Goal: Feedback & Contribution: Submit feedback/report problem

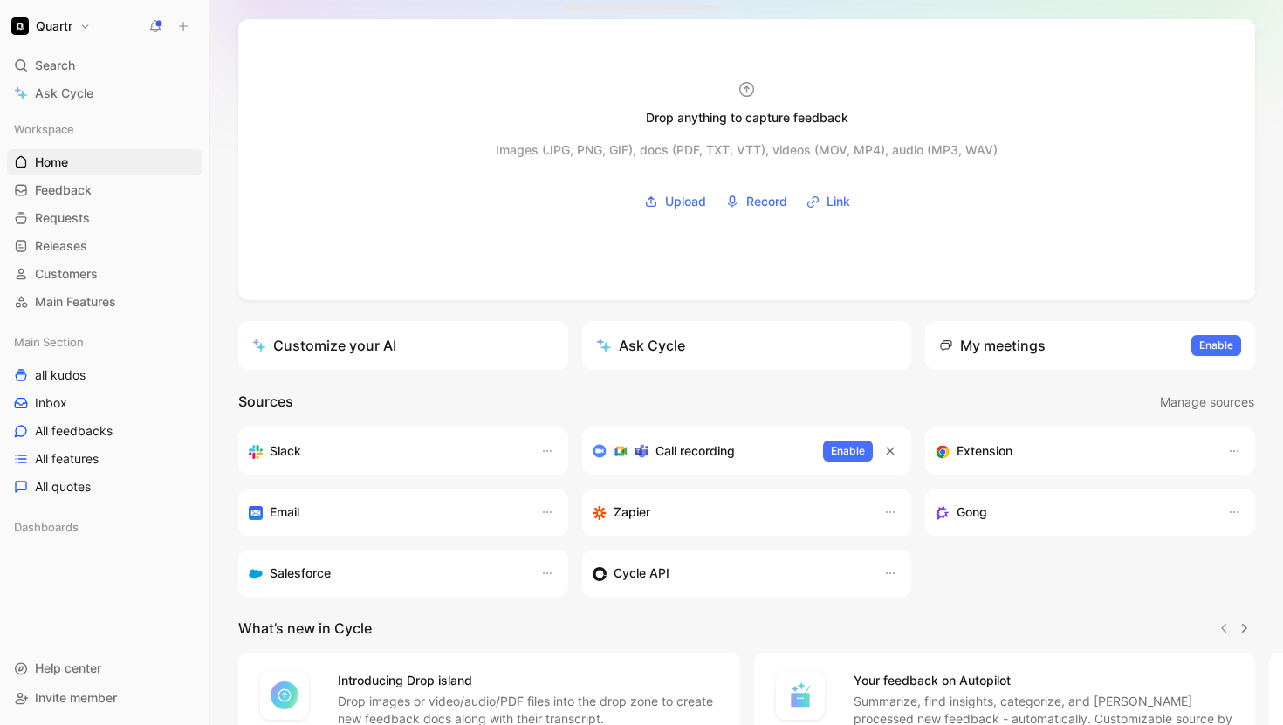
scroll to position [109, 0]
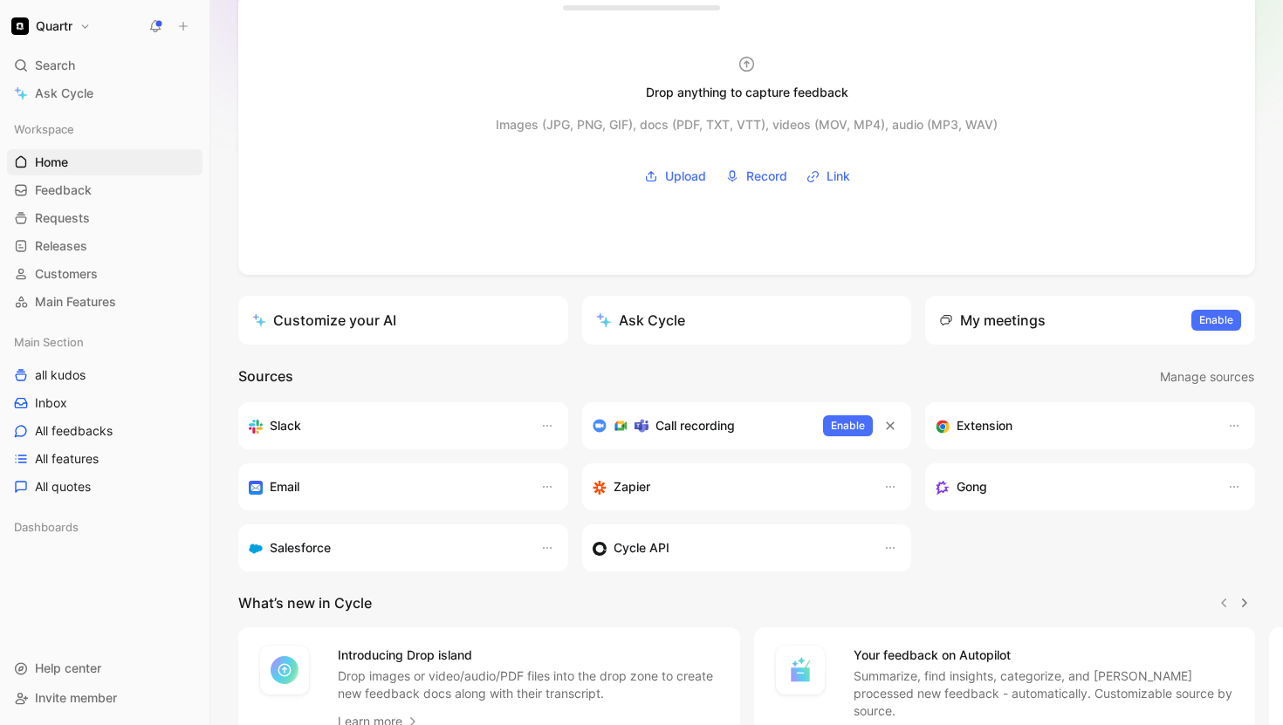
click at [995, 486] on div "Gong" at bounding box center [1073, 486] width 274 height 21
click at [1233, 487] on icon "button" at bounding box center [1234, 487] width 14 height 14
click at [968, 489] on h3 "Gong" at bounding box center [971, 486] width 31 height 21
click at [1162, 485] on div "Gong" at bounding box center [1073, 486] width 274 height 21
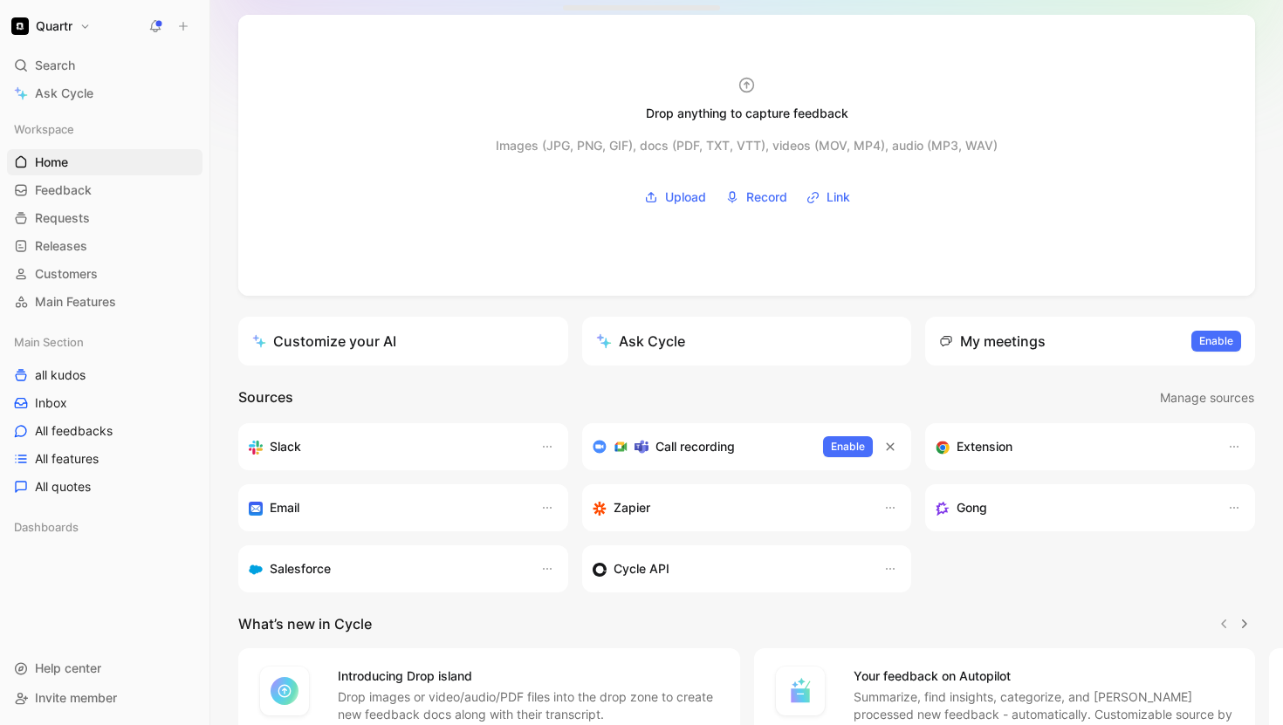
scroll to position [127, 0]
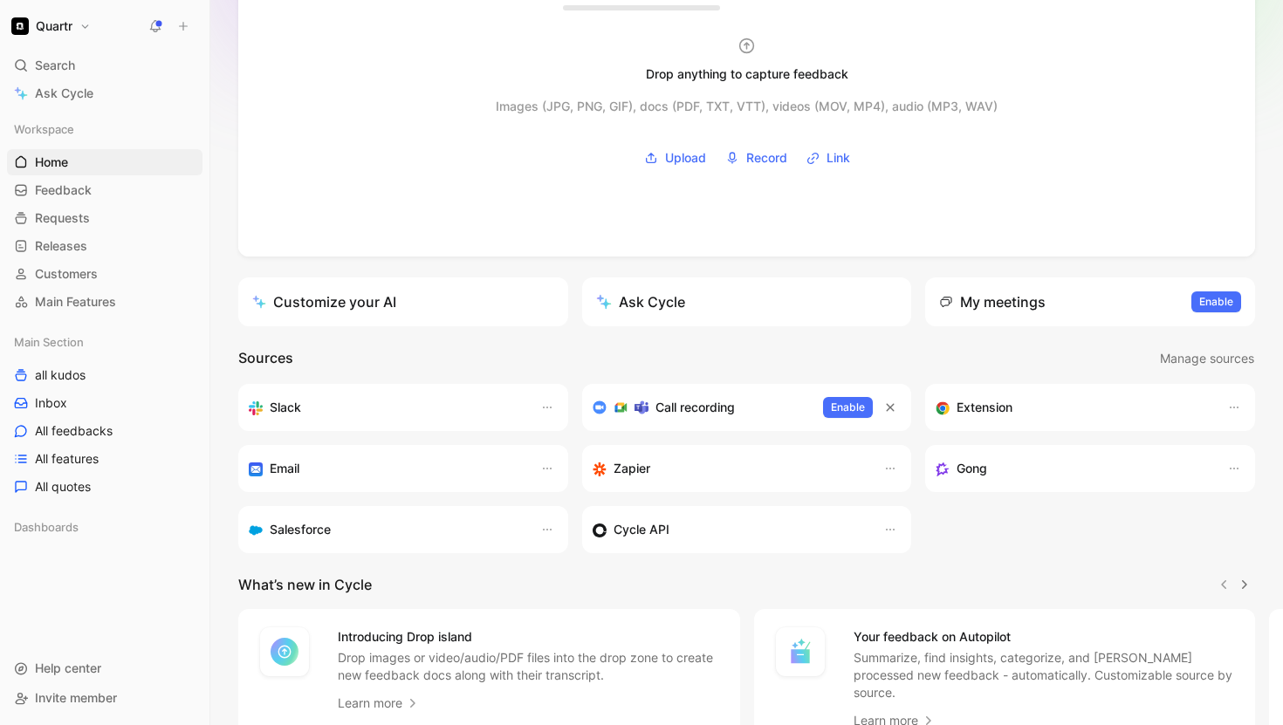
click at [995, 469] on div "Gong" at bounding box center [1073, 468] width 274 height 21
click at [1227, 464] on icon "button" at bounding box center [1234, 469] width 14 height 14
click at [972, 463] on h3 "Gong" at bounding box center [971, 468] width 31 height 21
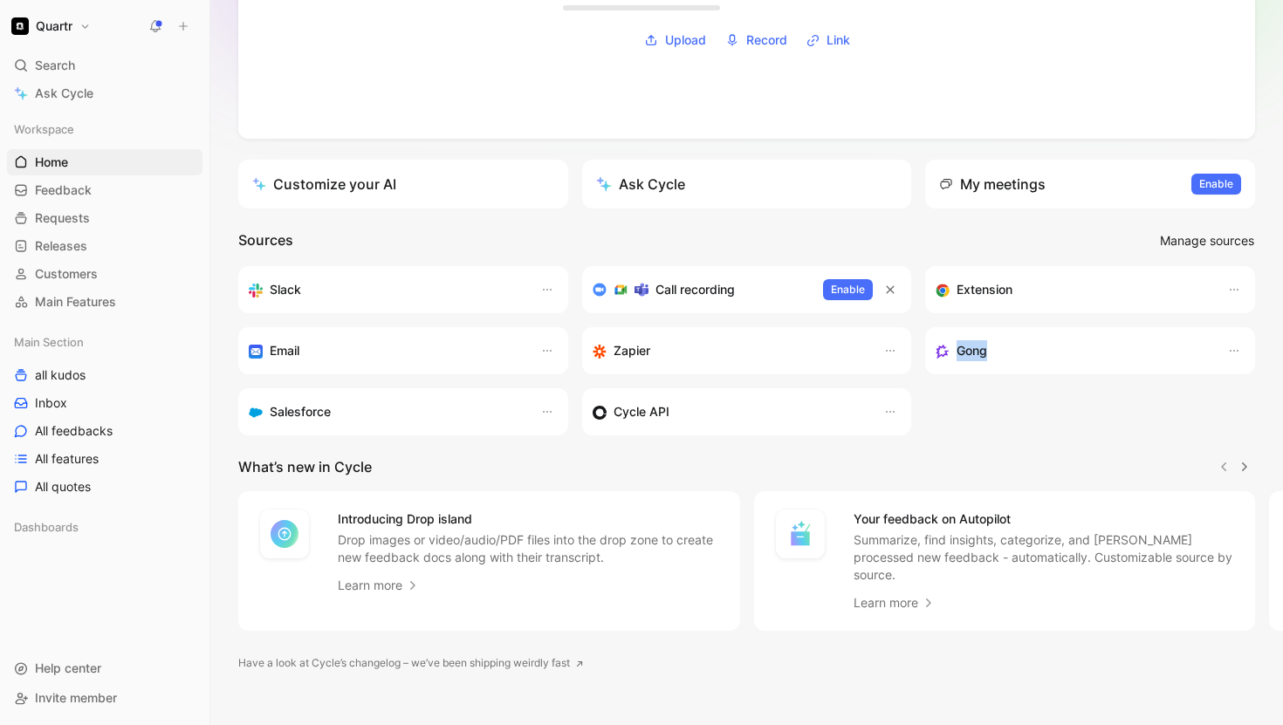
click at [1196, 244] on span "Manage sources" at bounding box center [1207, 240] width 94 height 21
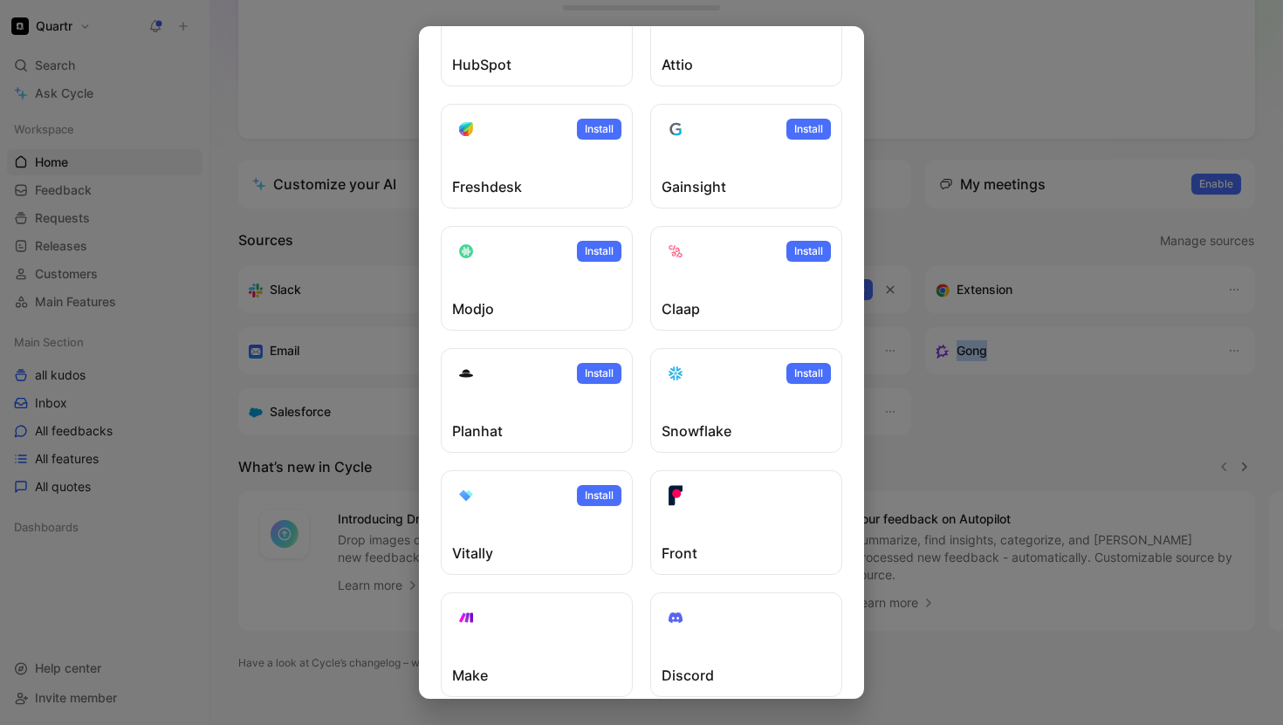
scroll to position [415, 0]
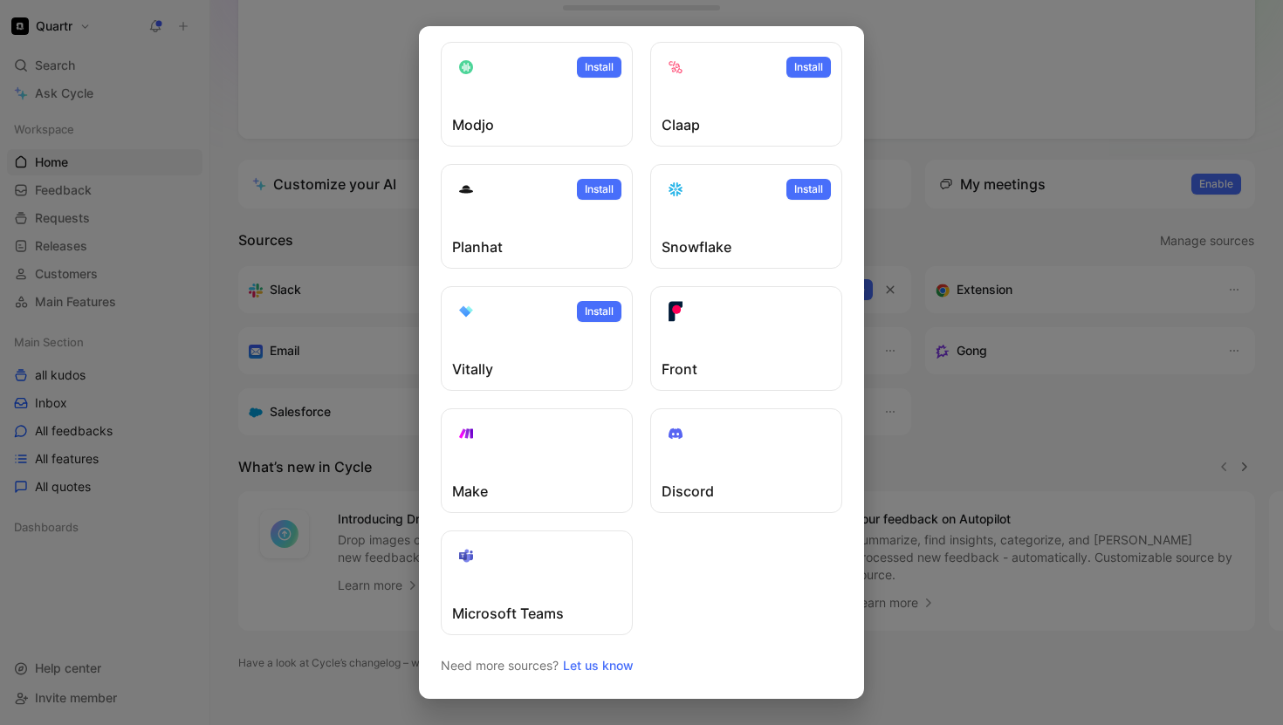
click at [1104, 447] on div at bounding box center [641, 362] width 1283 height 725
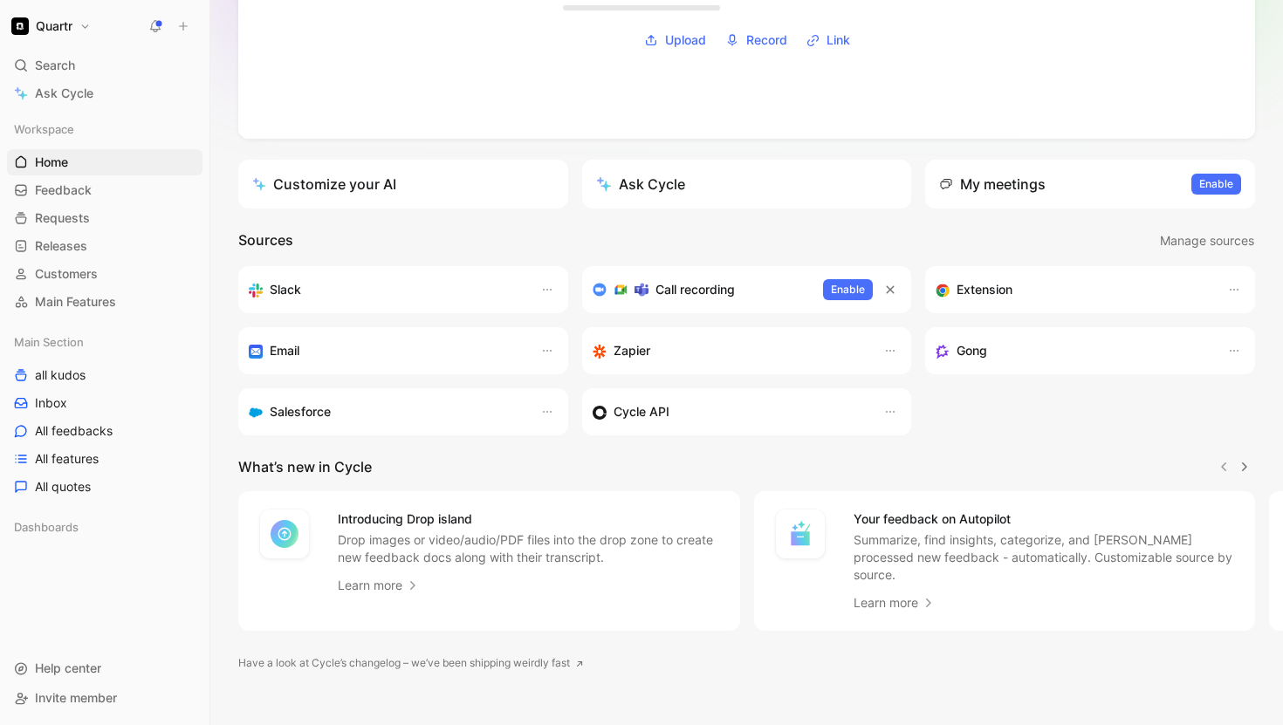
click at [977, 346] on h3 "Gong" at bounding box center [971, 350] width 31 height 21
click at [962, 353] on h3 "Gong" at bounding box center [971, 350] width 31 height 21
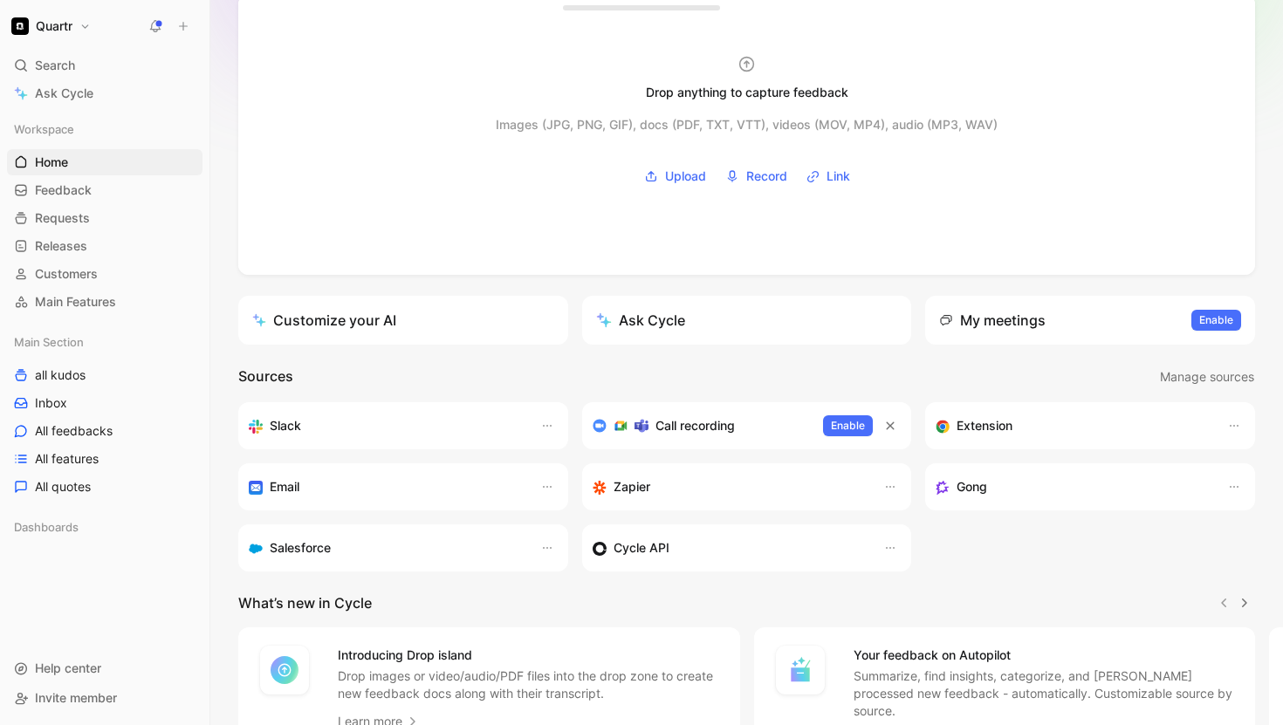
scroll to position [47, 0]
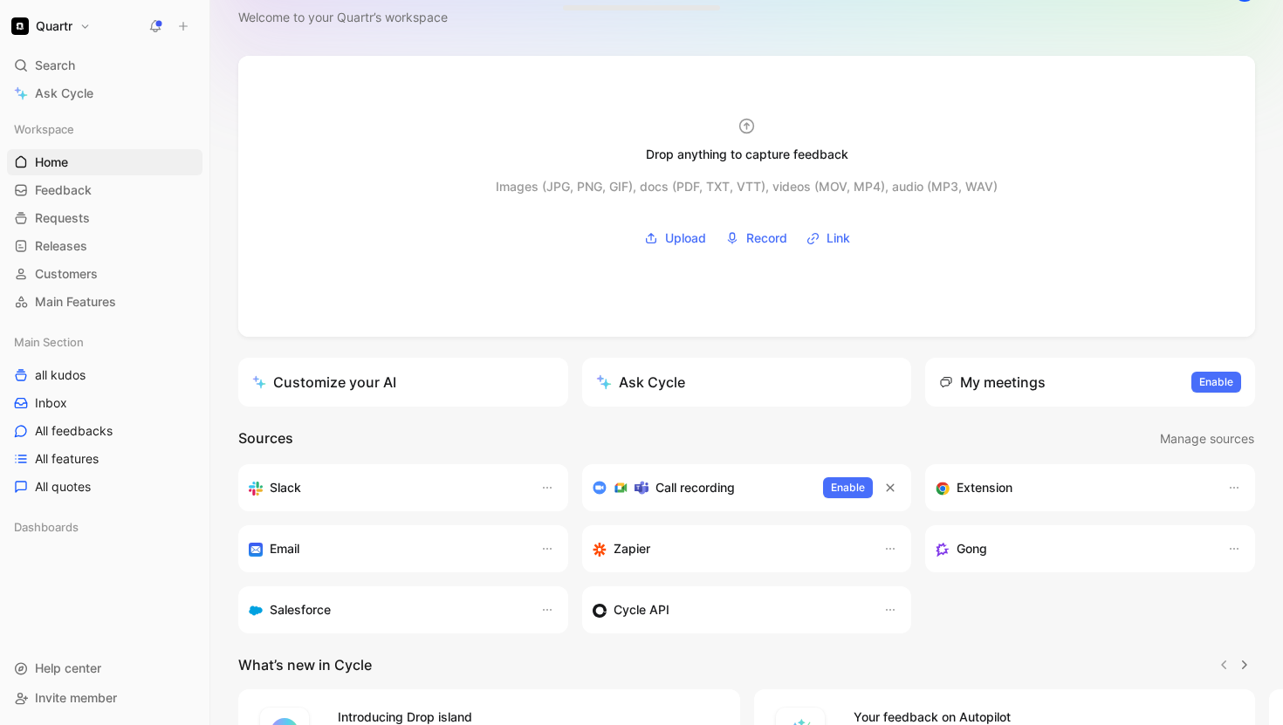
click at [1059, 548] on div "Gong" at bounding box center [1073, 548] width 274 height 21
click at [394, 609] on div "Salesforce" at bounding box center [386, 610] width 274 height 21
click at [544, 608] on icon "button" at bounding box center [547, 610] width 14 height 14
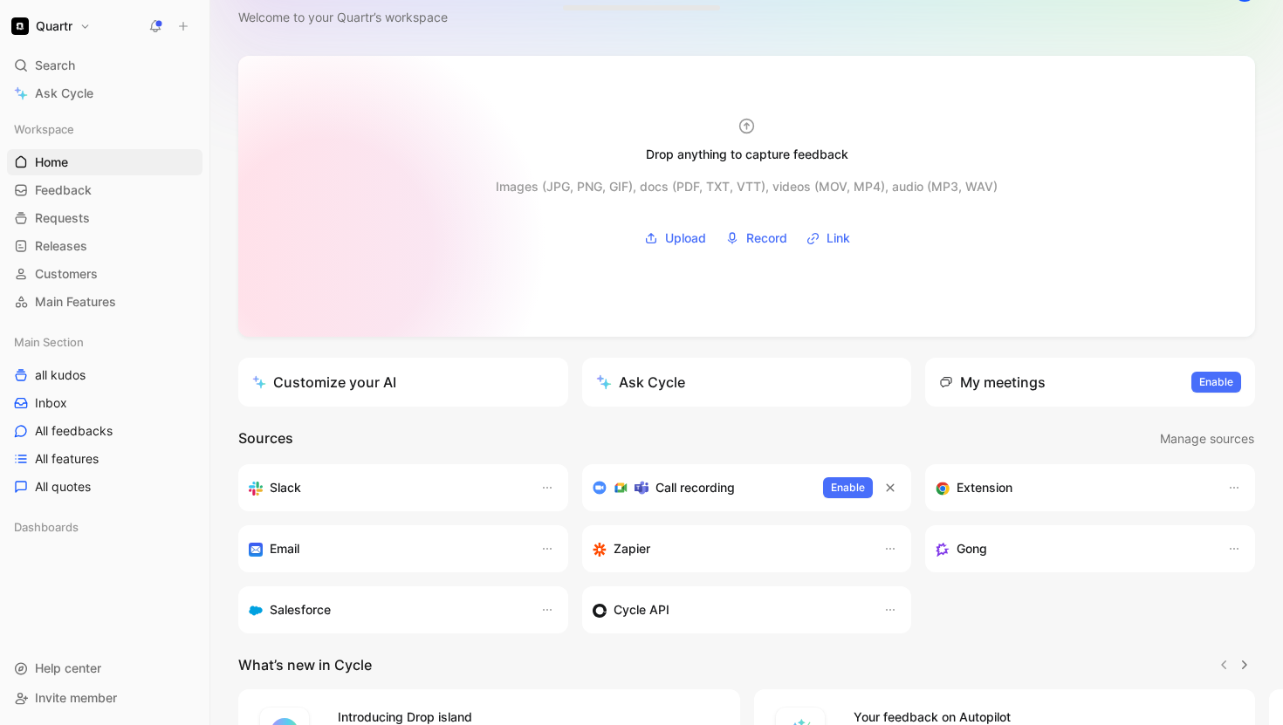
scroll to position [0, 0]
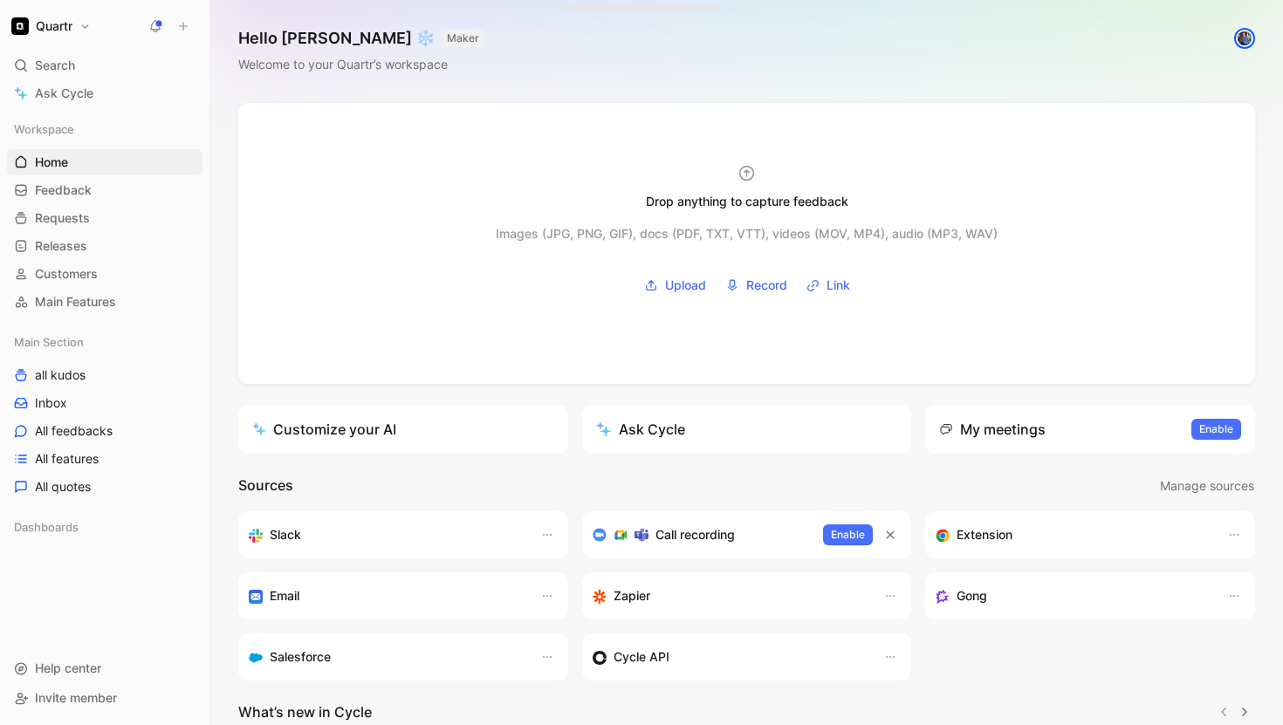
click at [297, 41] on h1 "Hello [PERSON_NAME] ❄️ MAKER" at bounding box center [361, 38] width 246 height 21
click at [442, 38] on button "MAKER" at bounding box center [463, 38] width 43 height 17
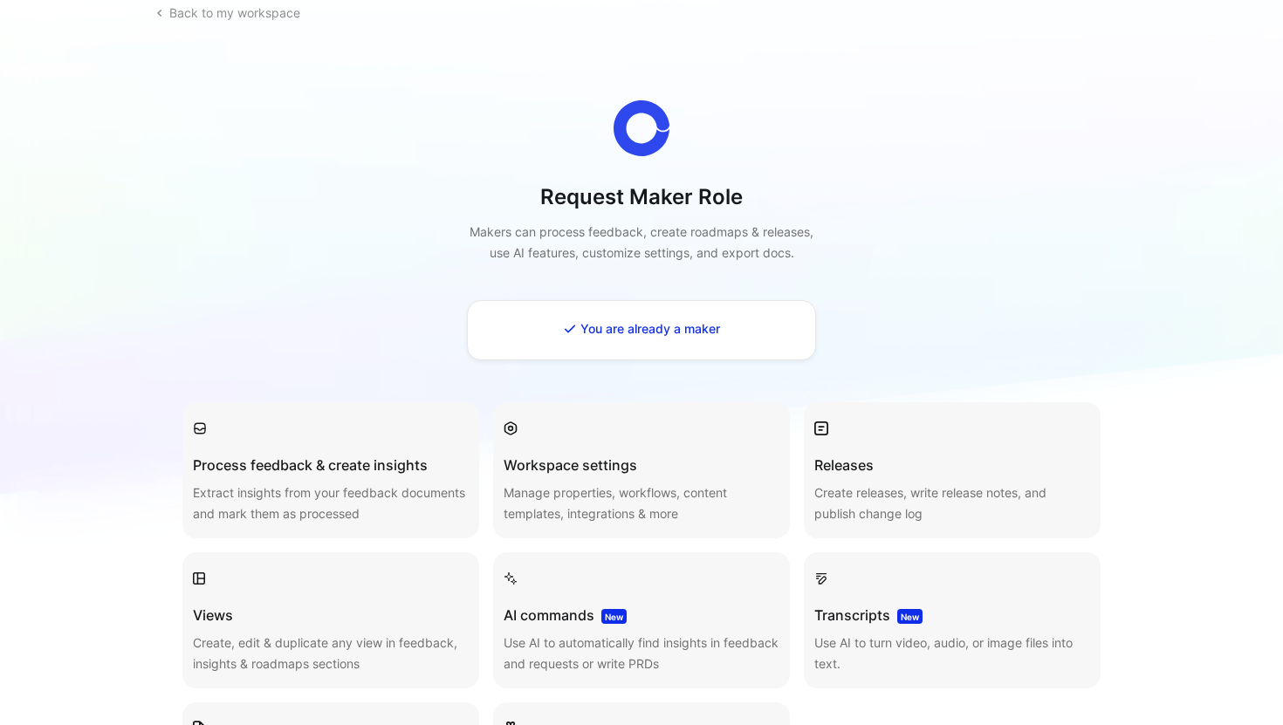
scroll to position [31, 0]
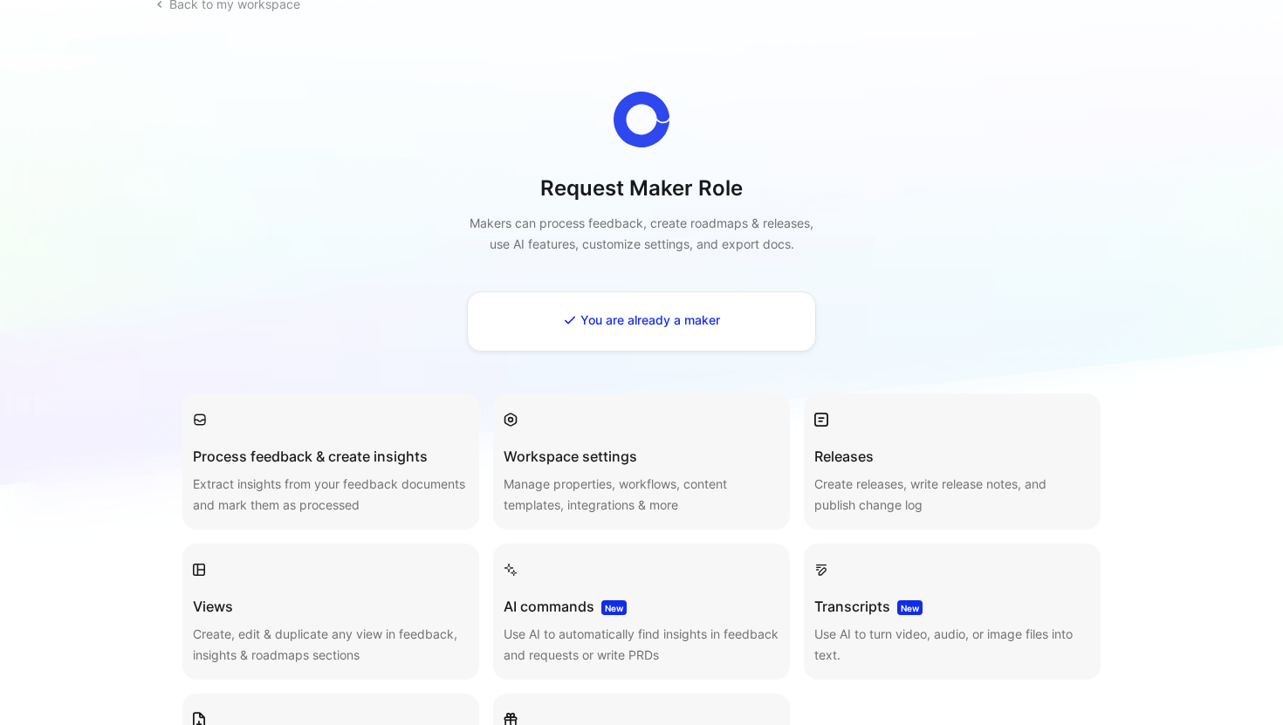
click at [600, 460] on h3 "Workspace settings" at bounding box center [642, 456] width 276 height 21
click at [614, 500] on p "Manage properties, workflows, content templates, integrations & more" at bounding box center [642, 495] width 276 height 42
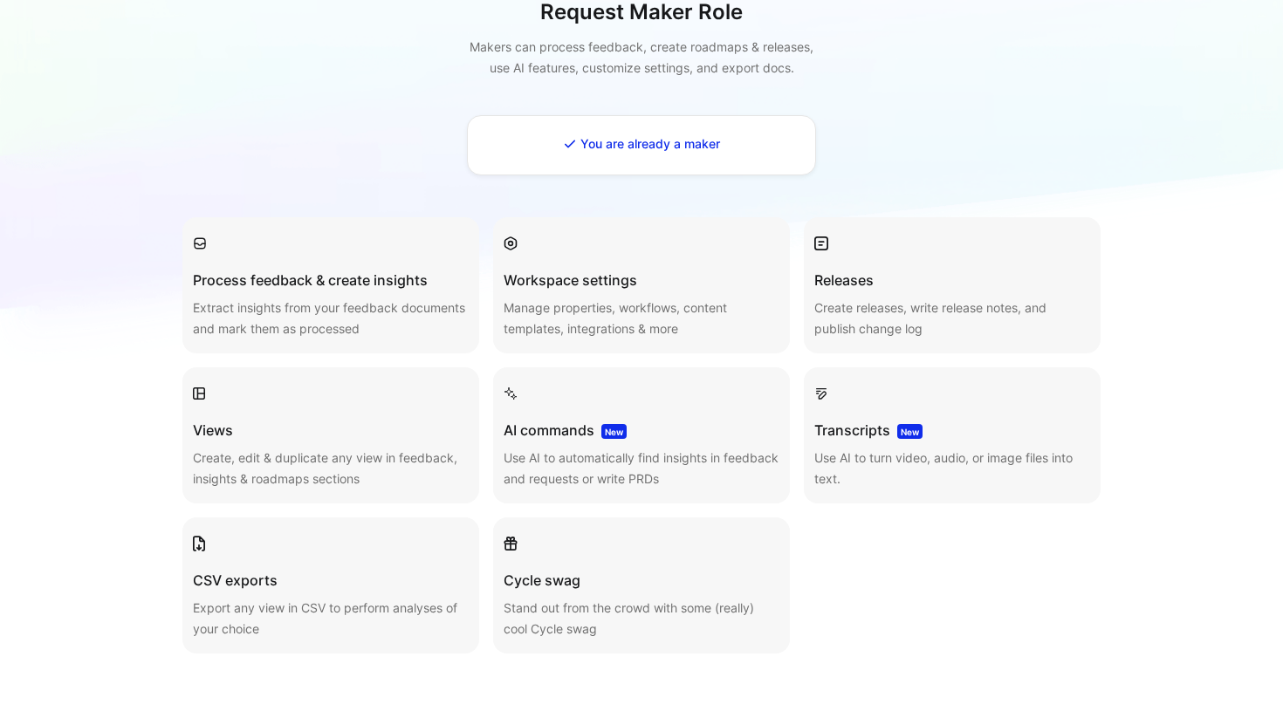
scroll to position [328, 0]
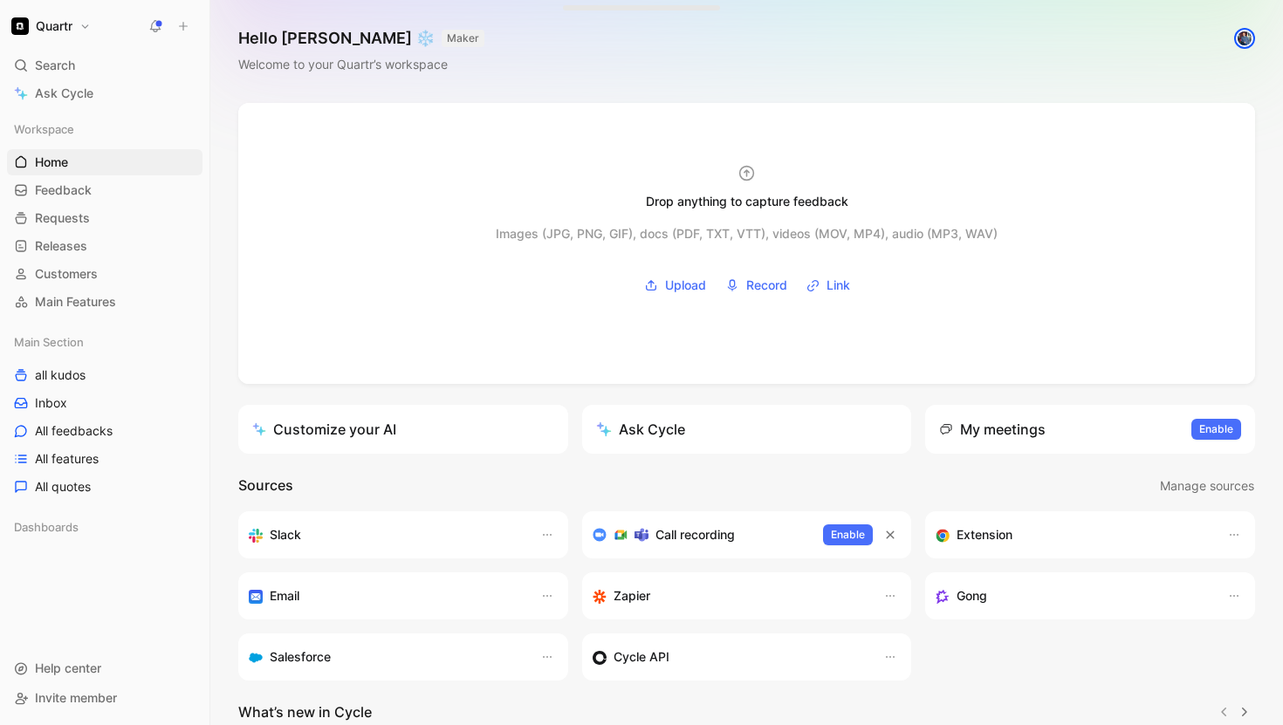
click at [989, 600] on div "Gong" at bounding box center [1073, 596] width 274 height 21
click at [984, 596] on h3 "Gong" at bounding box center [971, 596] width 31 height 21
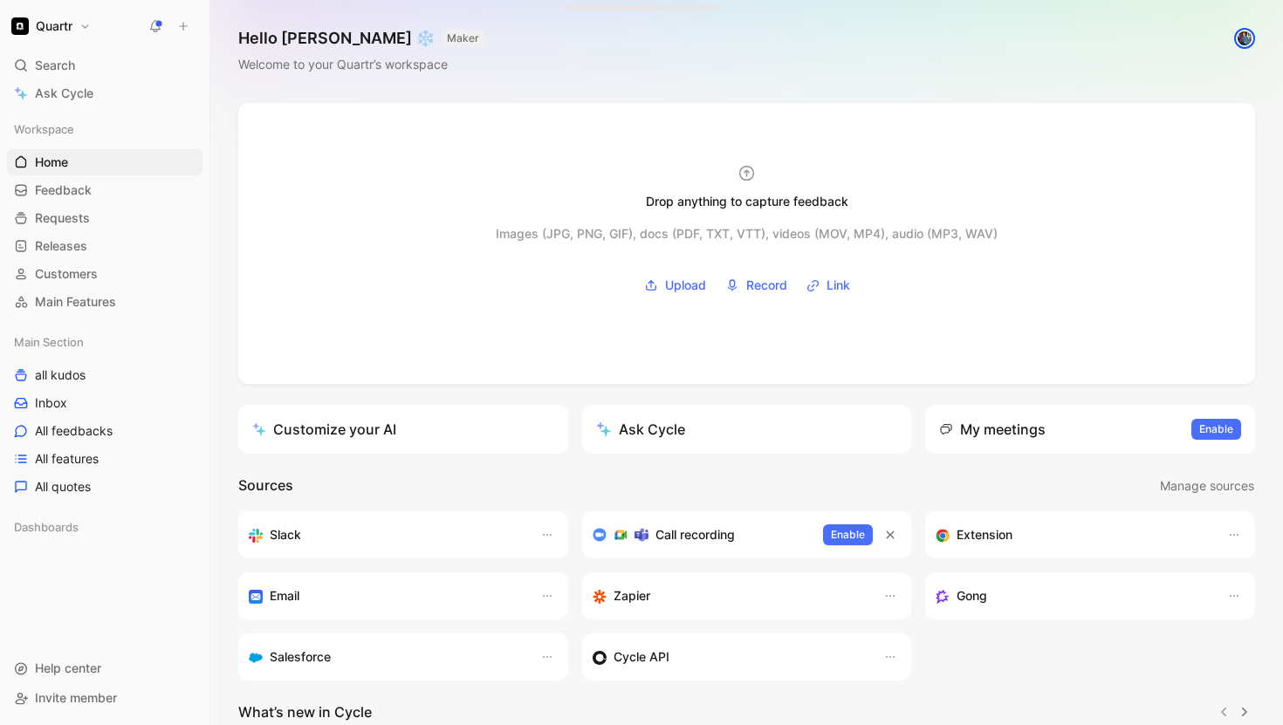
click at [1026, 607] on div "Gong" at bounding box center [1090, 595] width 330 height 47
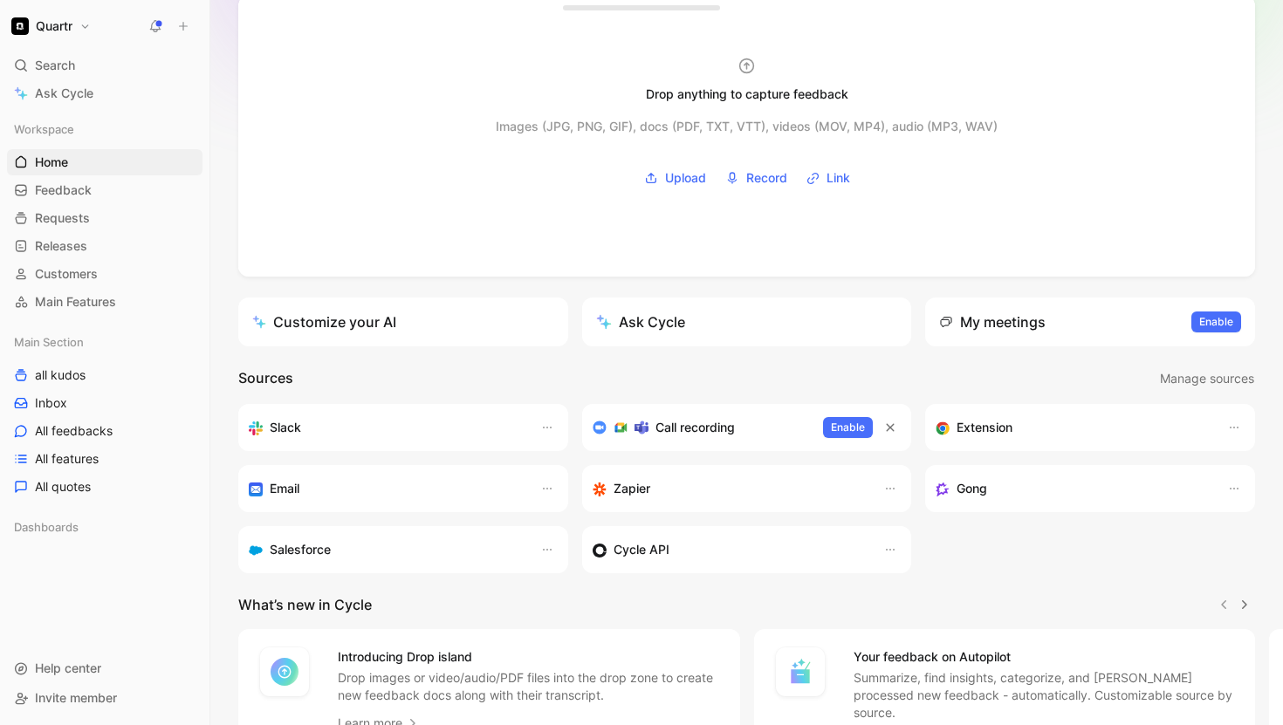
scroll to position [245, 0]
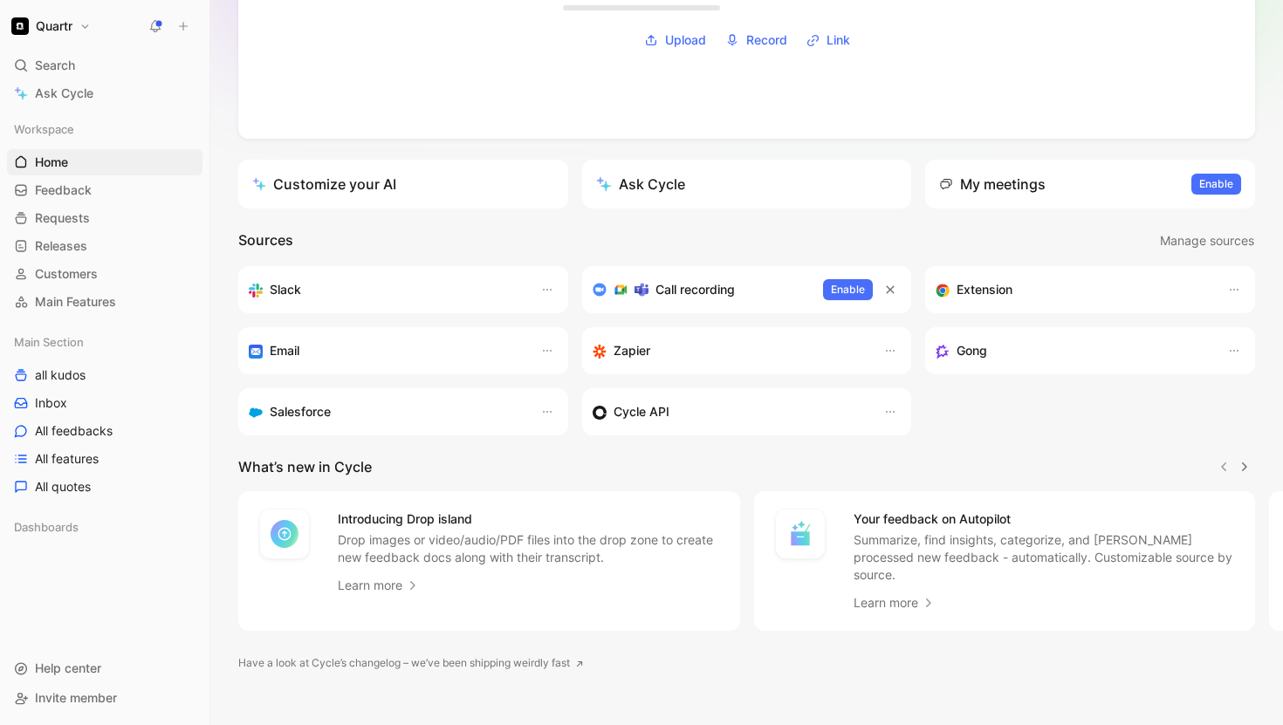
click at [1237, 361] on div at bounding box center [1234, 350] width 23 height 23
click at [1232, 351] on icon "button" at bounding box center [1234, 351] width 14 height 14
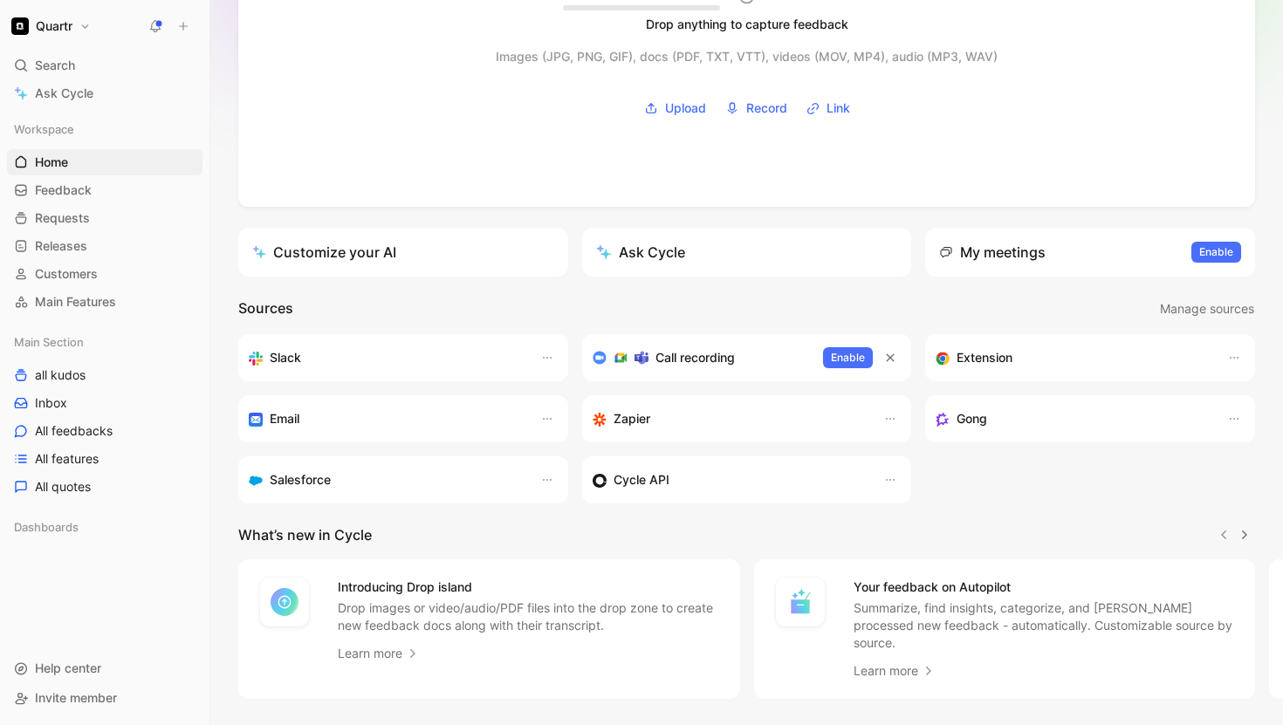
scroll to position [150, 0]
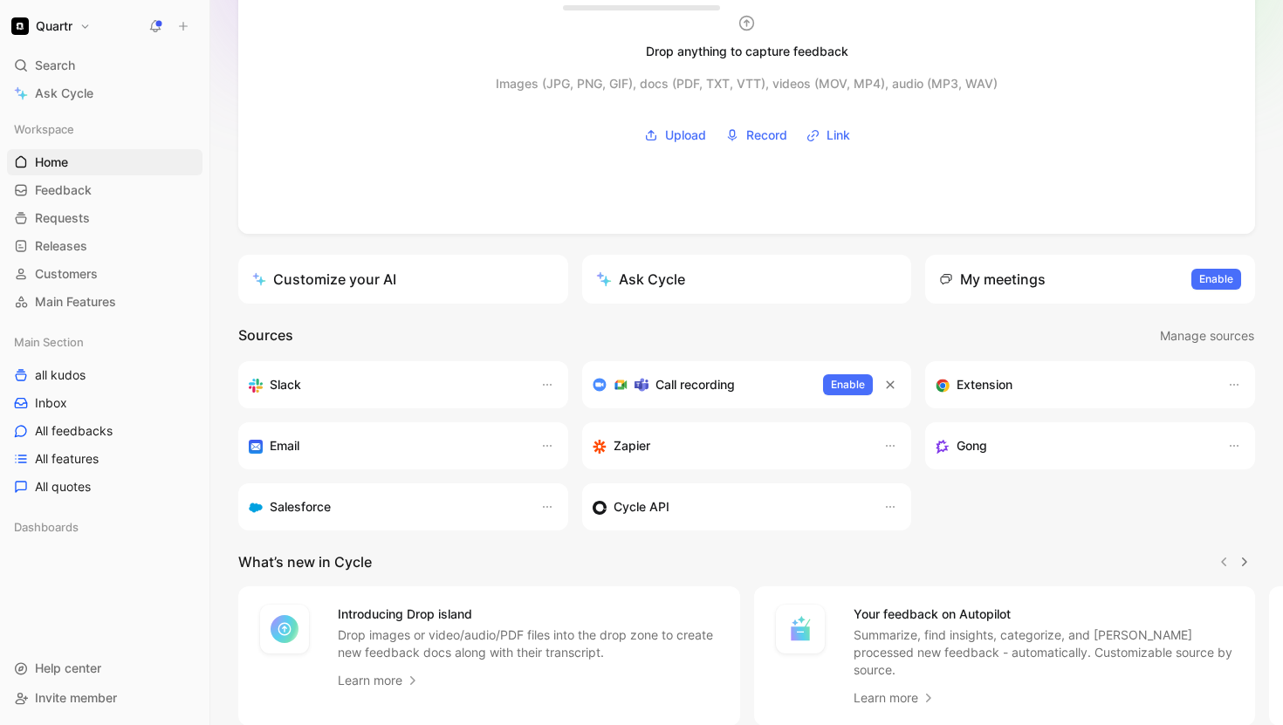
click at [89, 27] on button "Quartr" at bounding box center [51, 26] width 88 height 24
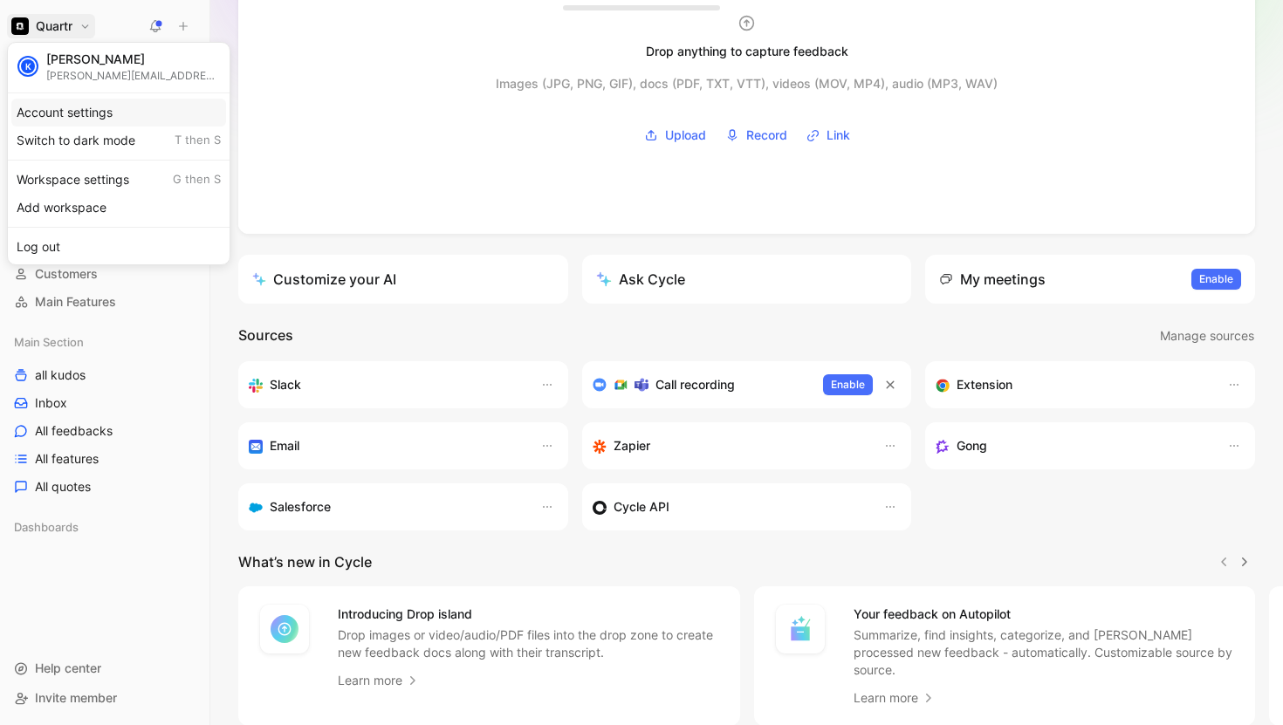
click at [108, 109] on div "Account settings" at bounding box center [118, 113] width 215 height 28
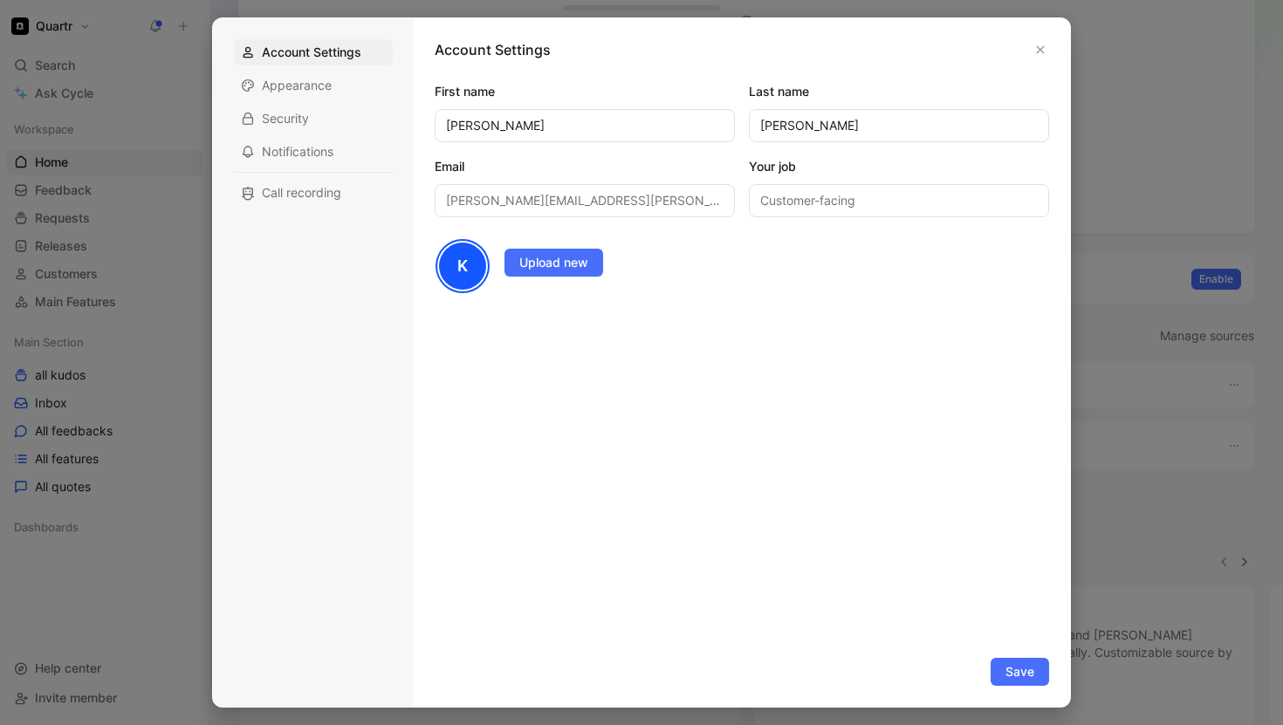
click at [108, 109] on div at bounding box center [641, 362] width 1283 height 725
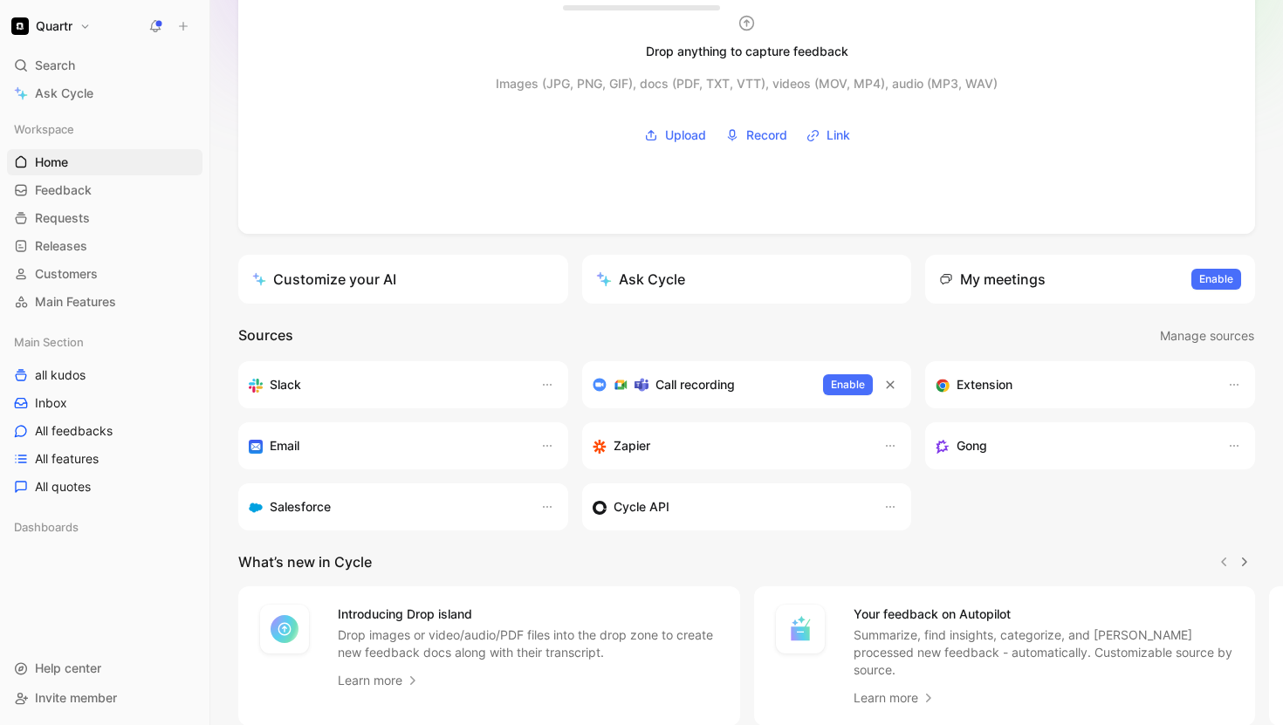
click at [84, 33] on button "Quartr" at bounding box center [51, 26] width 88 height 24
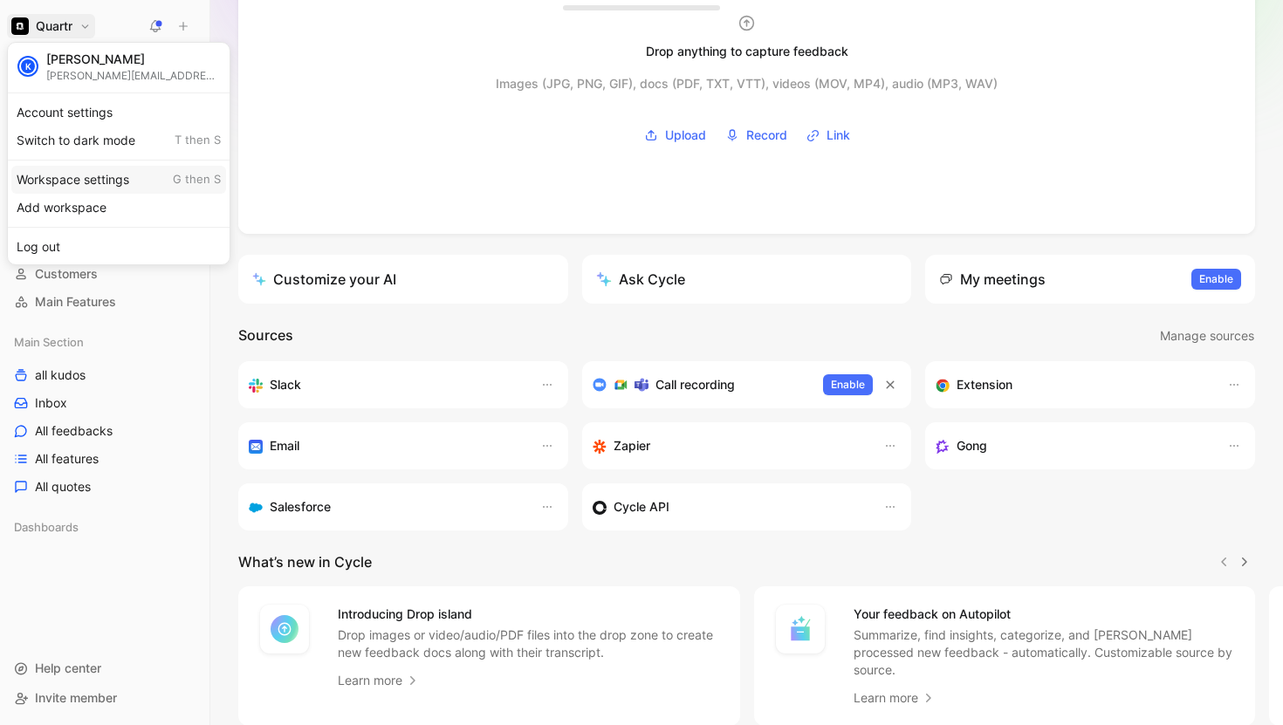
click at [84, 170] on div "Workspace settings G then S" at bounding box center [118, 180] width 215 height 28
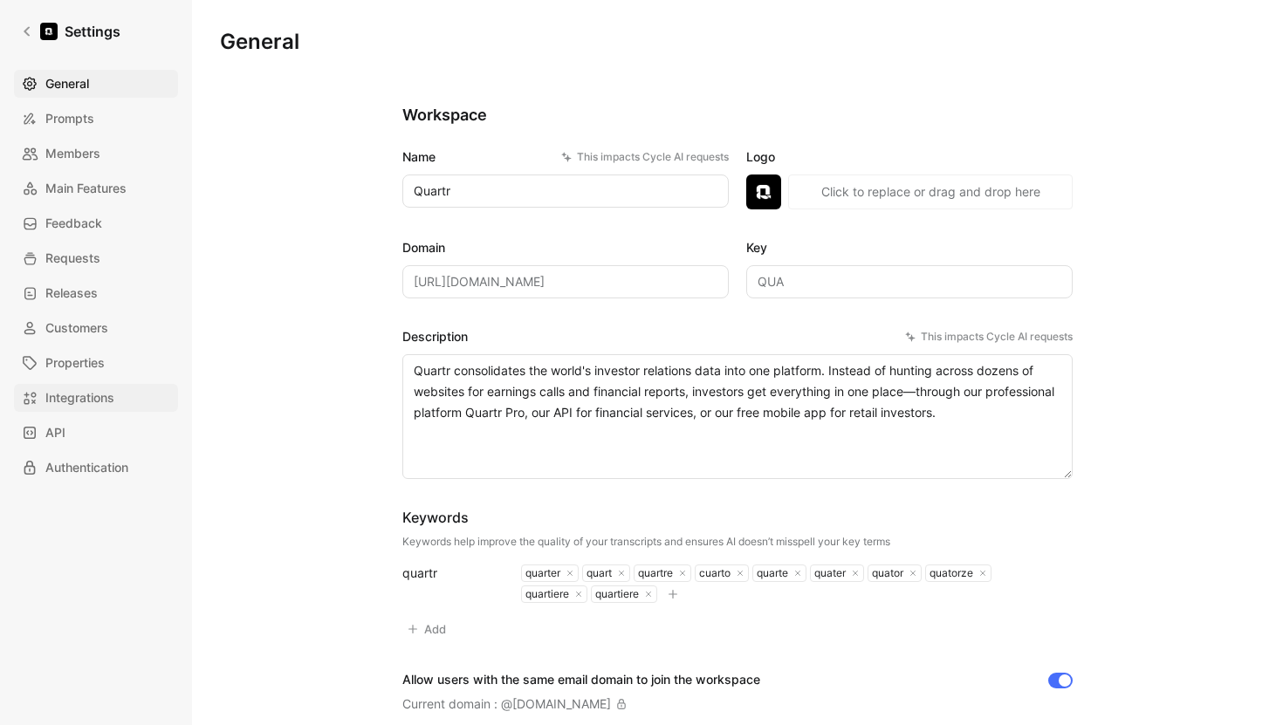
click at [96, 404] on span "Integrations" at bounding box center [79, 397] width 69 height 21
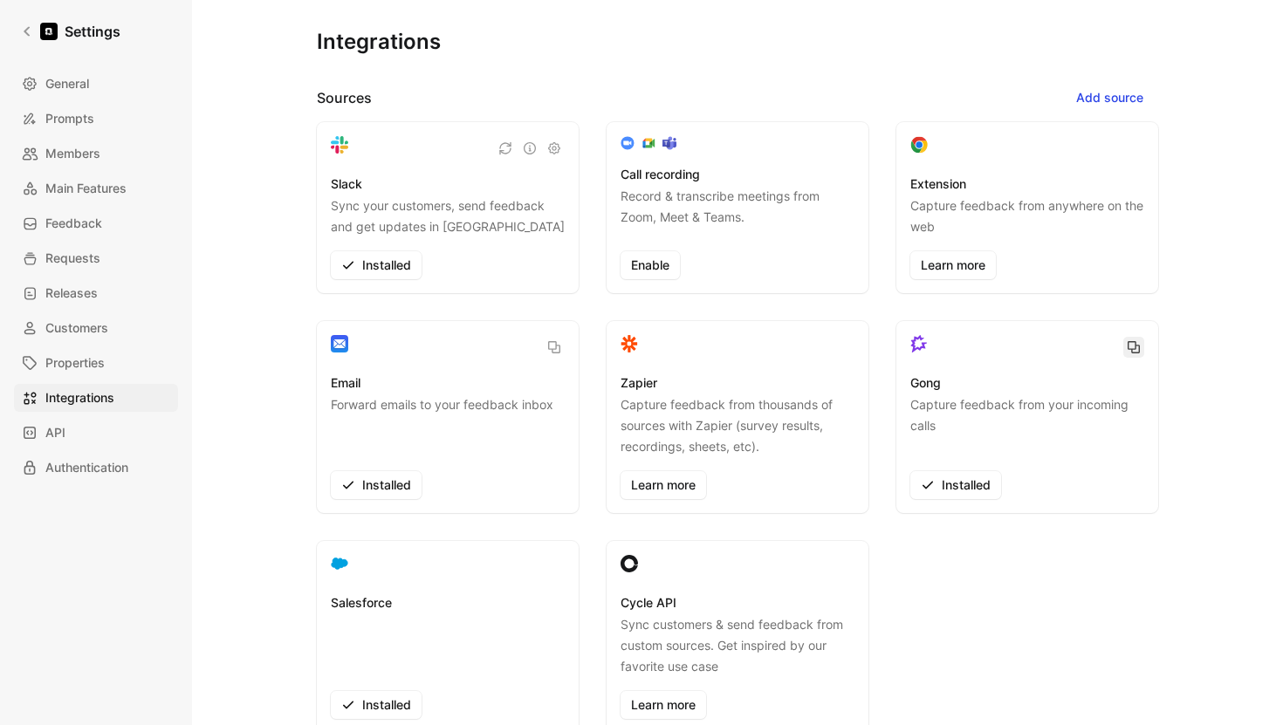
click at [1132, 347] on icon "button" at bounding box center [1134, 347] width 14 height 14
click at [90, 98] on div "General Prompts Members Main Features Feedback Requests Releases Customers Prop…" at bounding box center [102, 276] width 176 height 412
click at [88, 90] on span "General" at bounding box center [67, 83] width 44 height 21
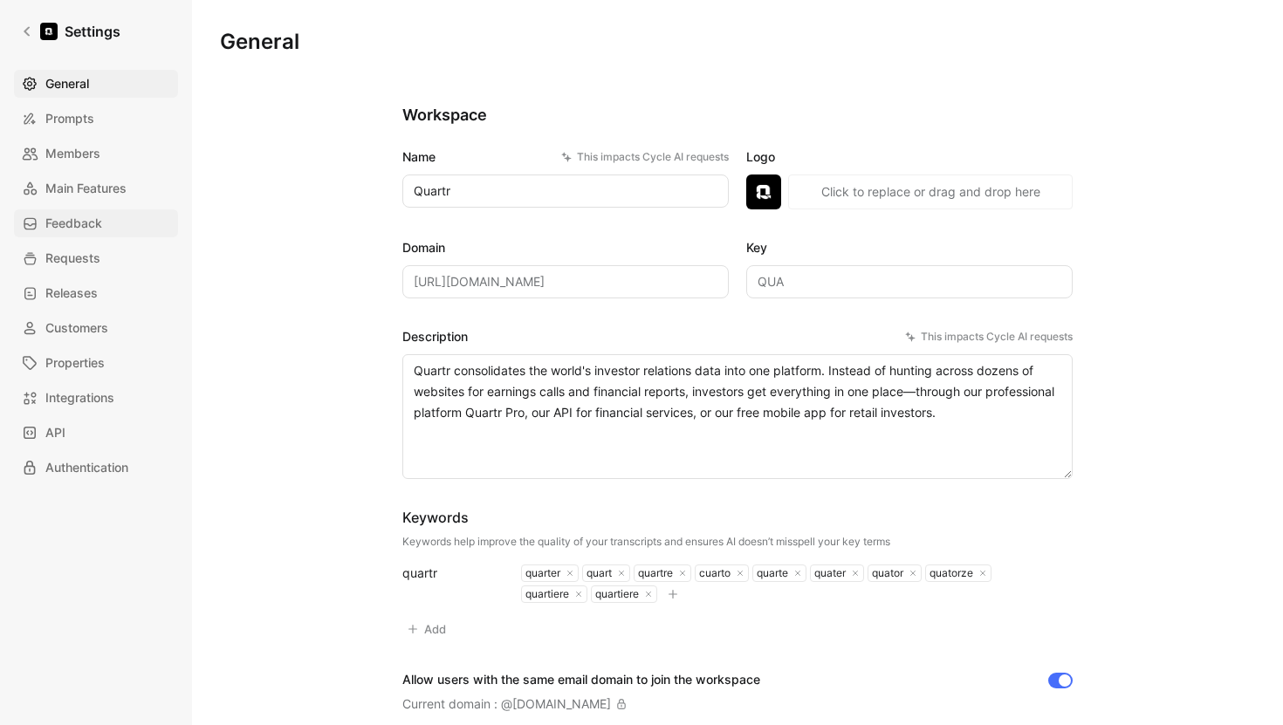
click at [74, 227] on span "Feedback" at bounding box center [73, 223] width 57 height 21
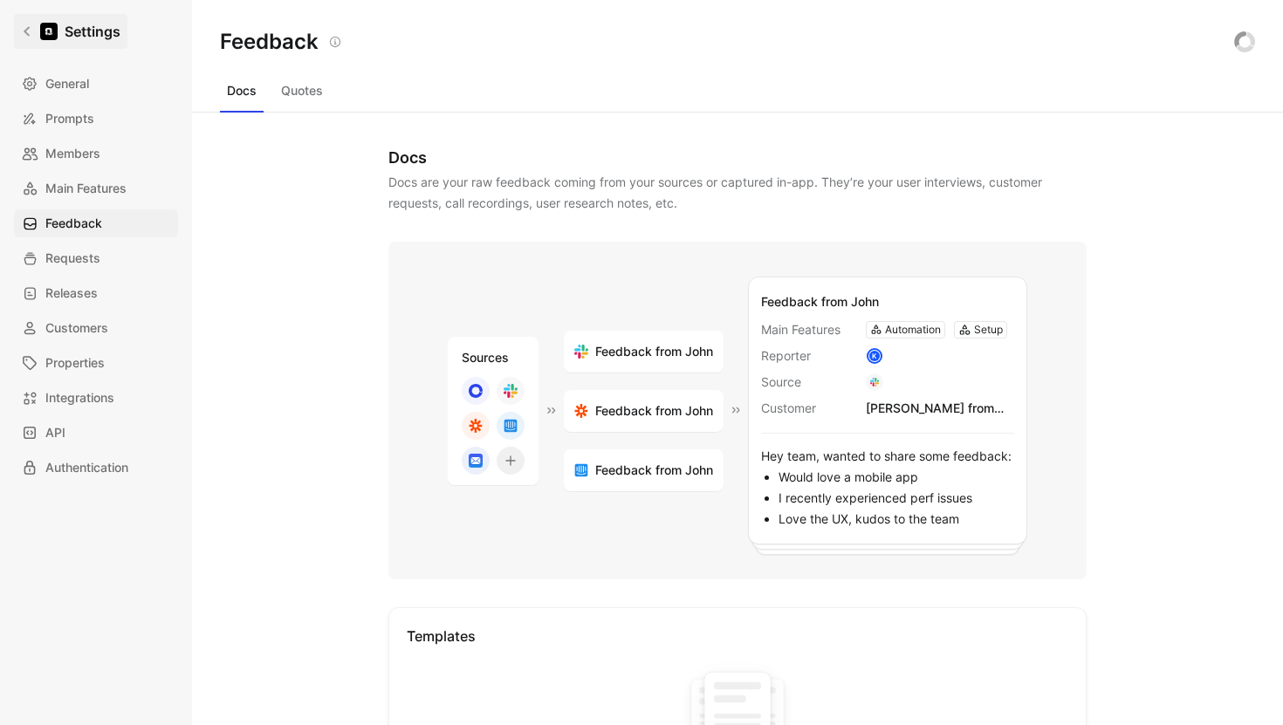
click at [29, 23] on link "Settings" at bounding box center [70, 31] width 113 height 35
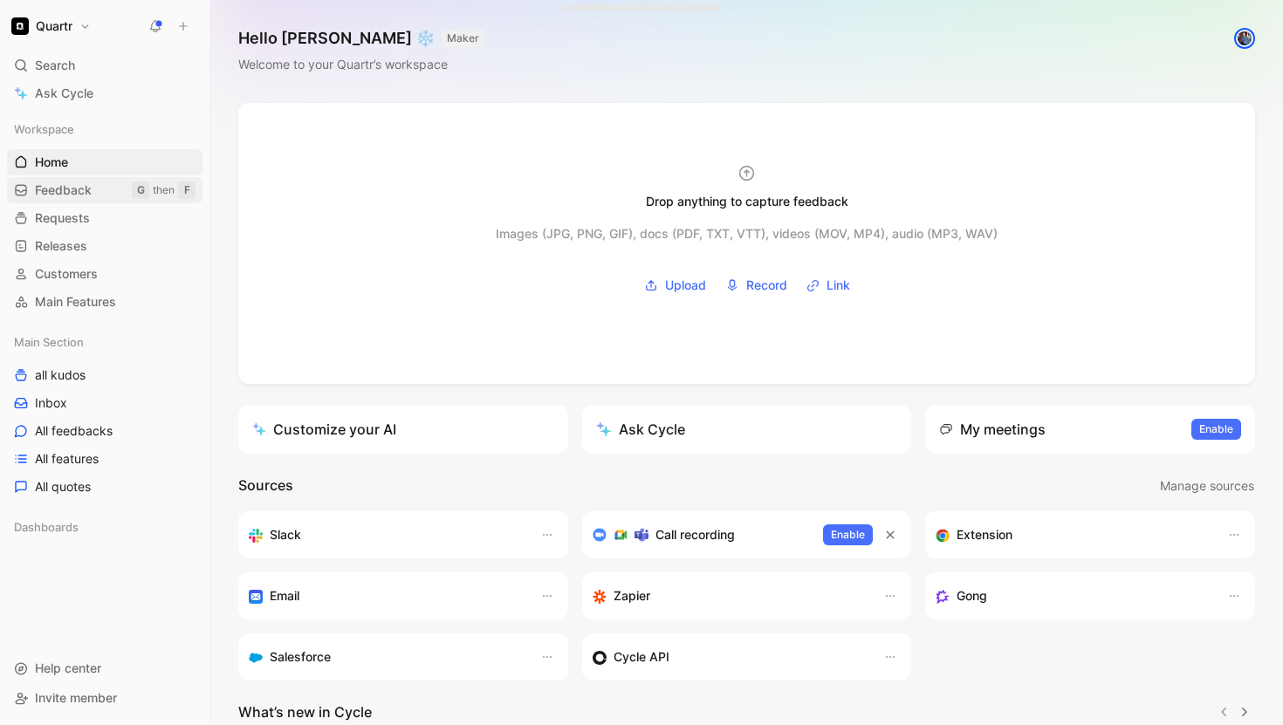
click at [81, 183] on span "Feedback" at bounding box center [63, 190] width 57 height 17
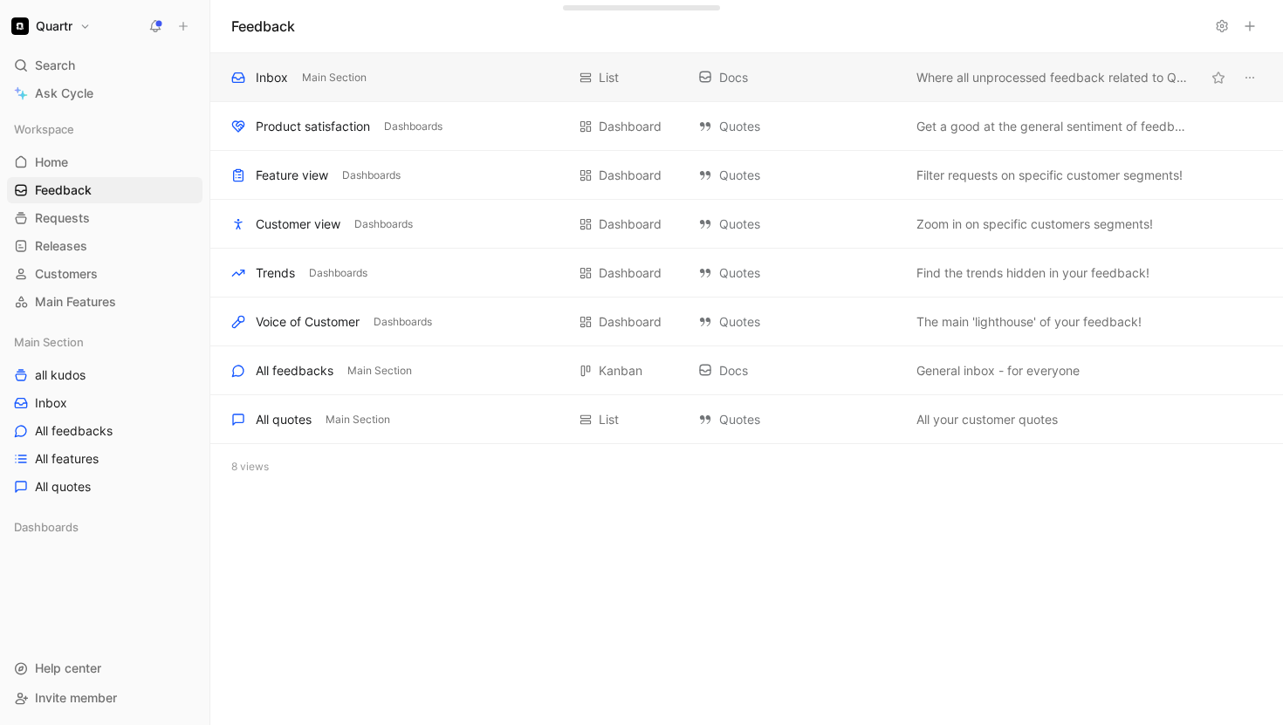
click at [278, 83] on div "Inbox" at bounding box center [272, 77] width 32 height 21
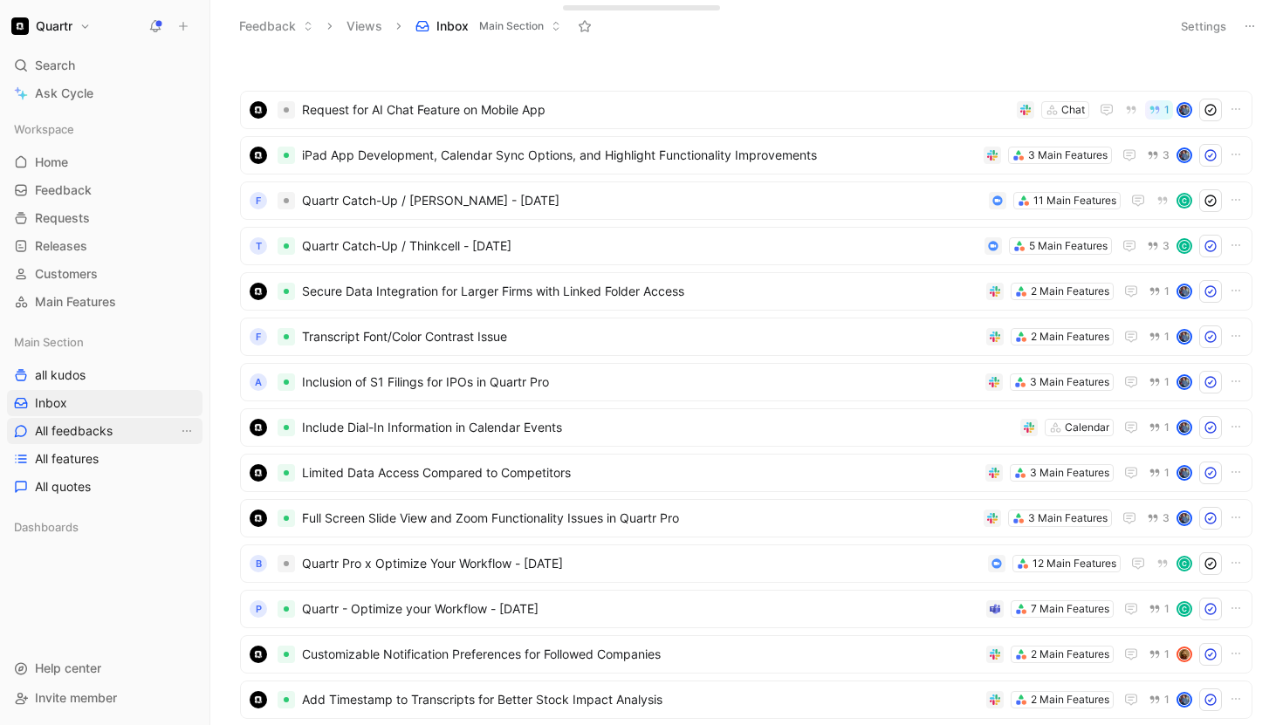
click at [96, 424] on span "All feedbacks" at bounding box center [74, 430] width 78 height 17
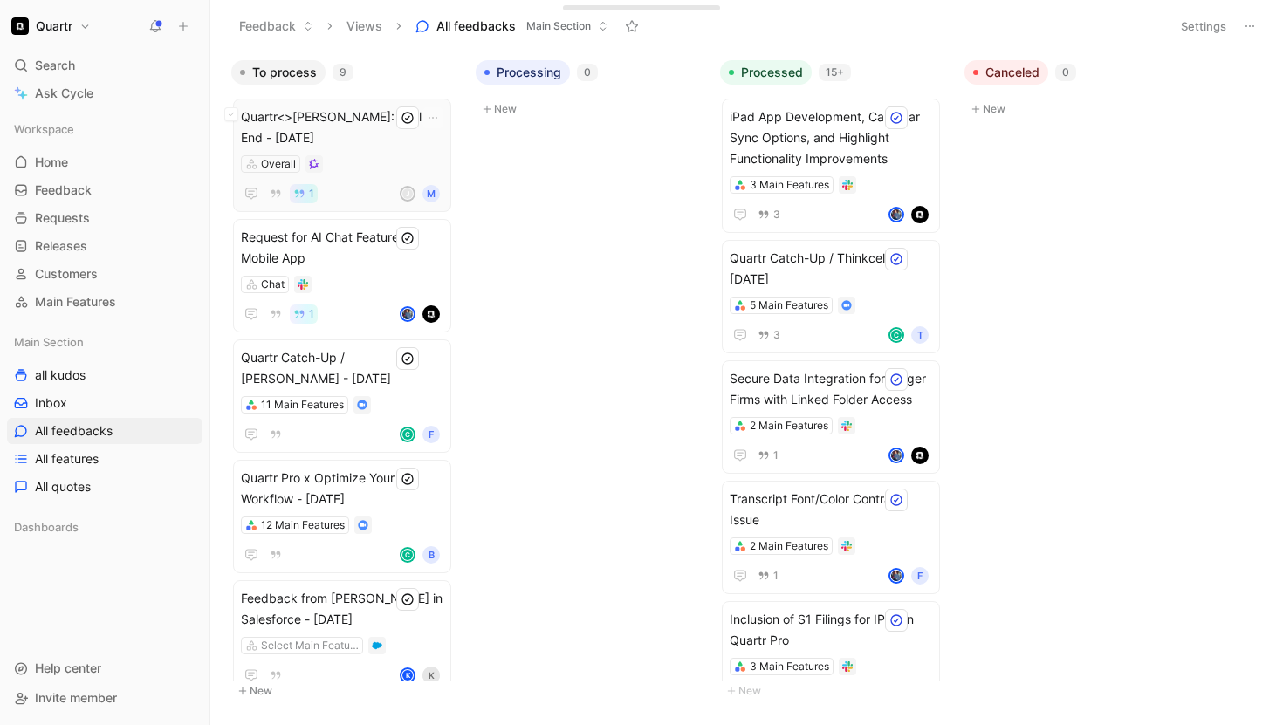
click at [372, 137] on span "Quartr<>[PERSON_NAME]: Trial End - [DATE]" at bounding box center [342, 127] width 202 height 42
